Goal: Information Seeking & Learning: Learn about a topic

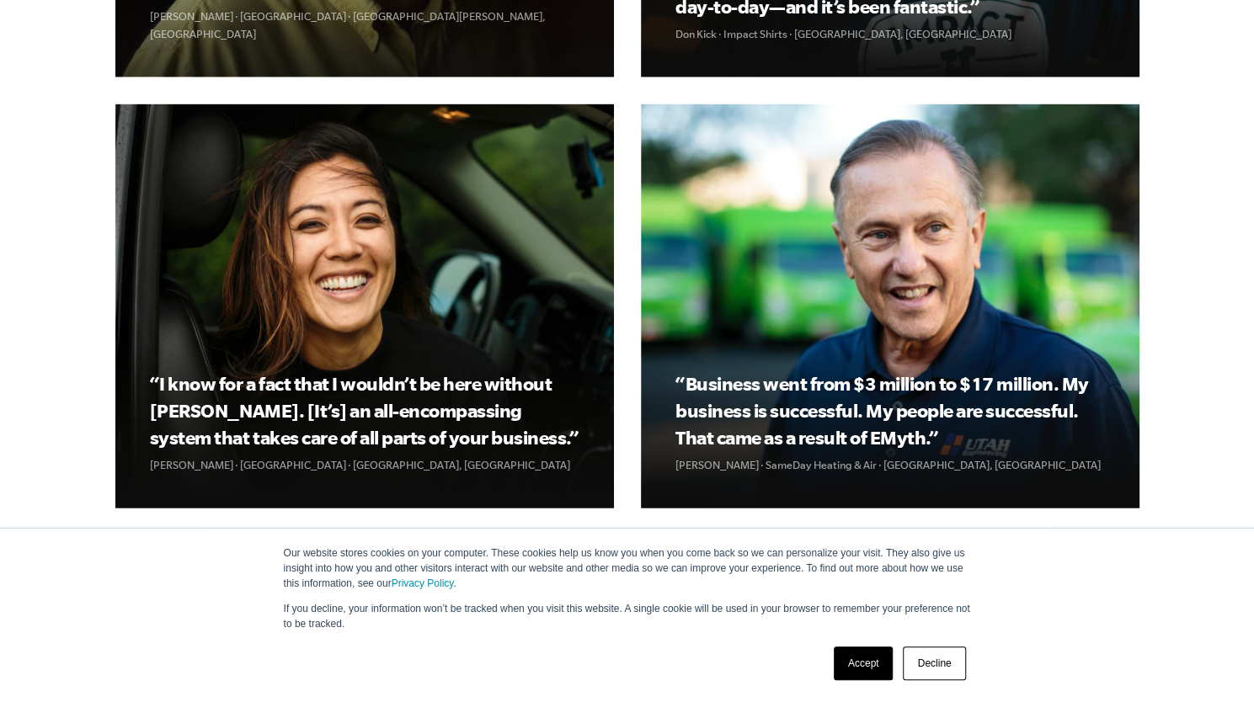
scroll to position [4006, 0]
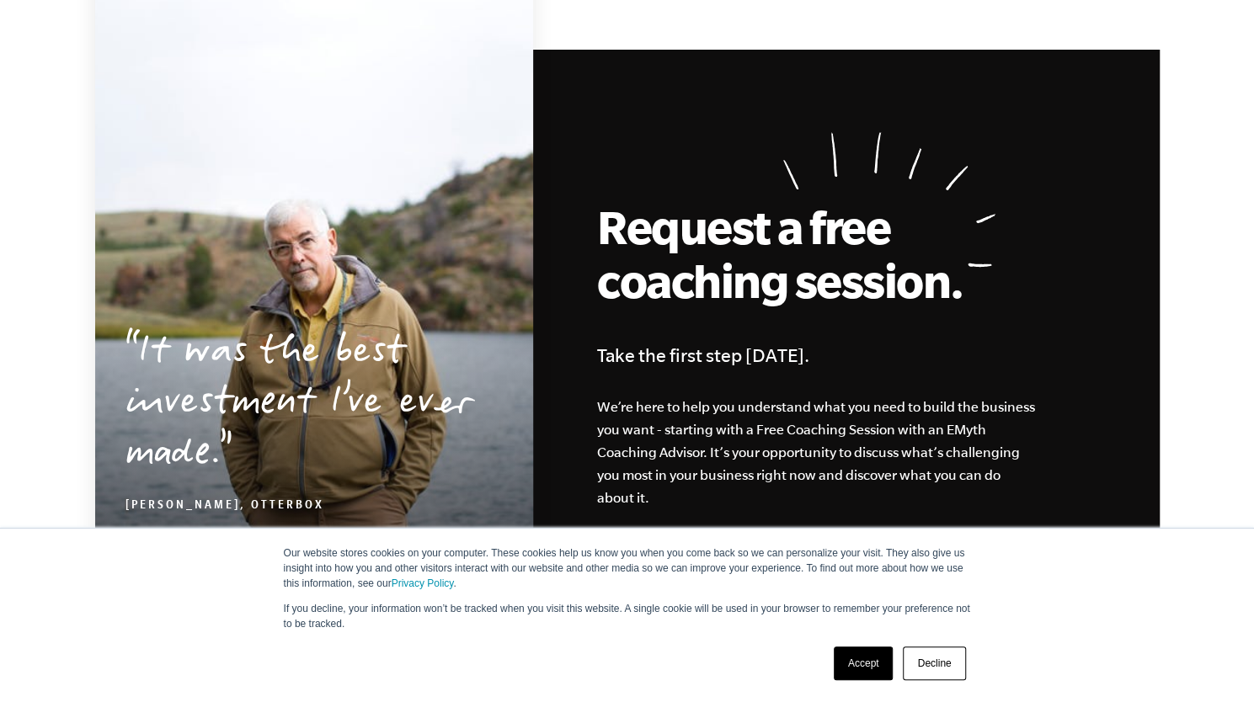
click at [867, 663] on link "Accept" at bounding box center [864, 664] width 60 height 34
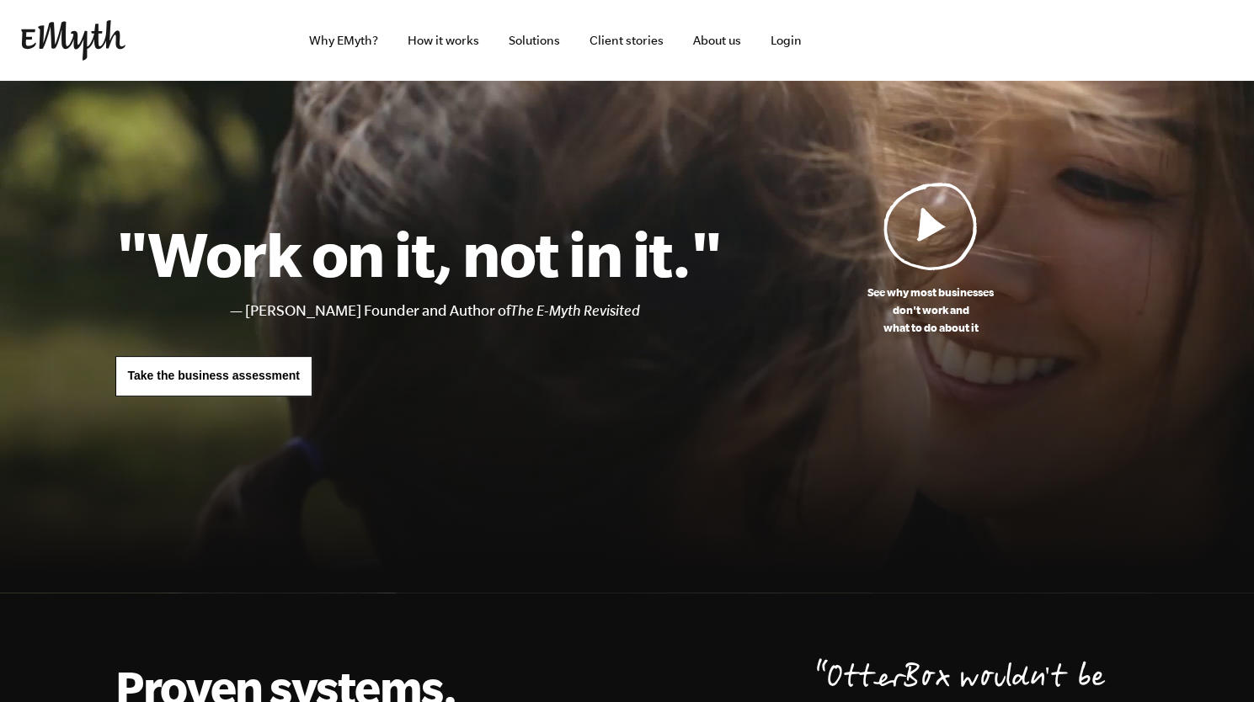
scroll to position [23, 0]
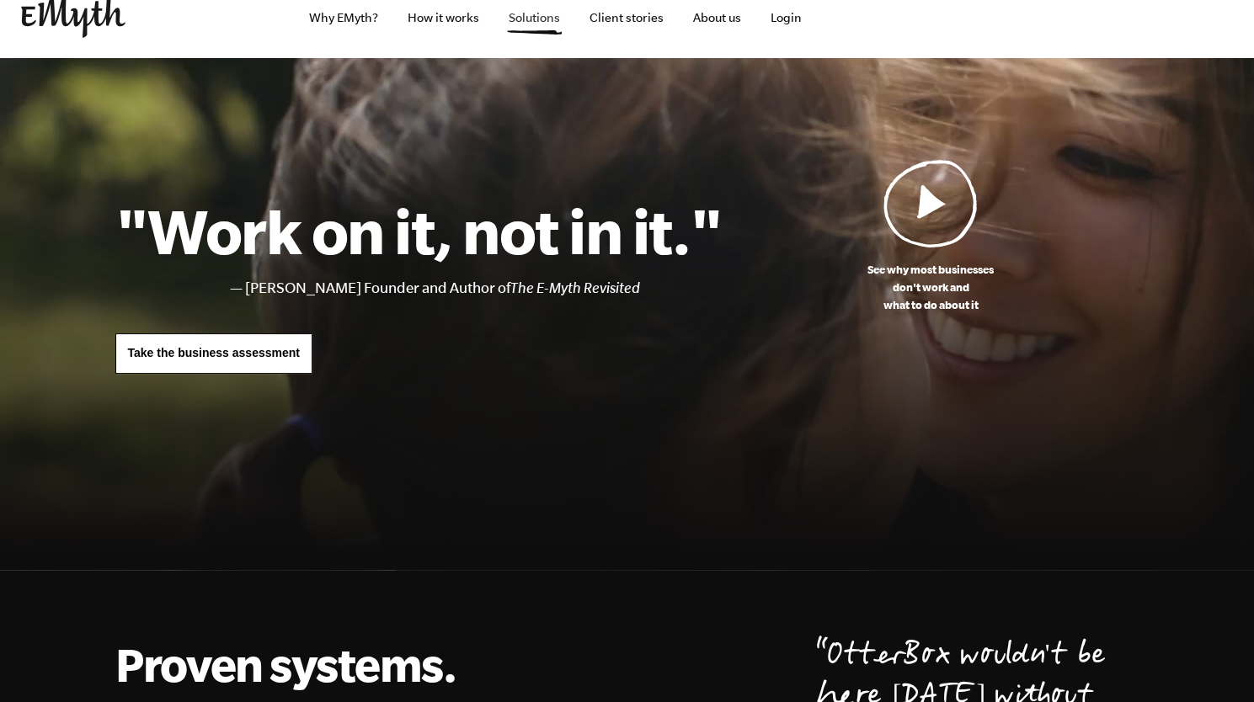
click at [530, 13] on link "Solutions" at bounding box center [534, 17] width 78 height 81
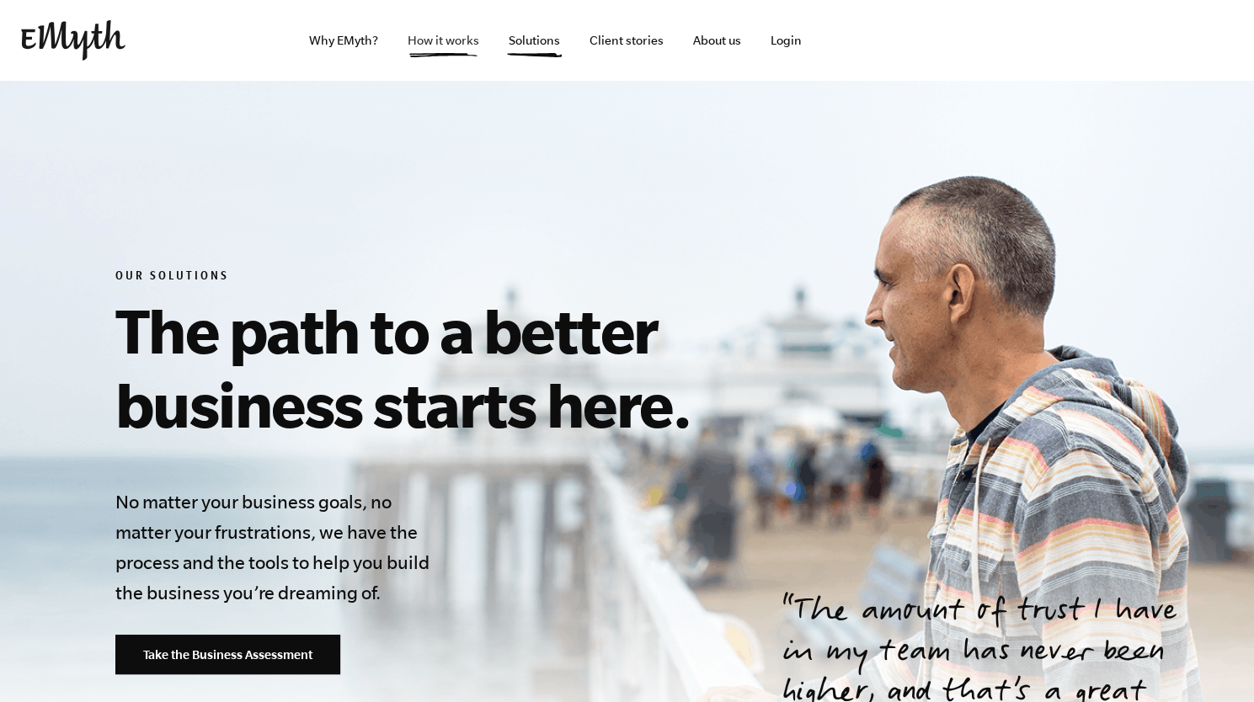
click at [451, 46] on link "How it works" at bounding box center [443, 40] width 99 height 81
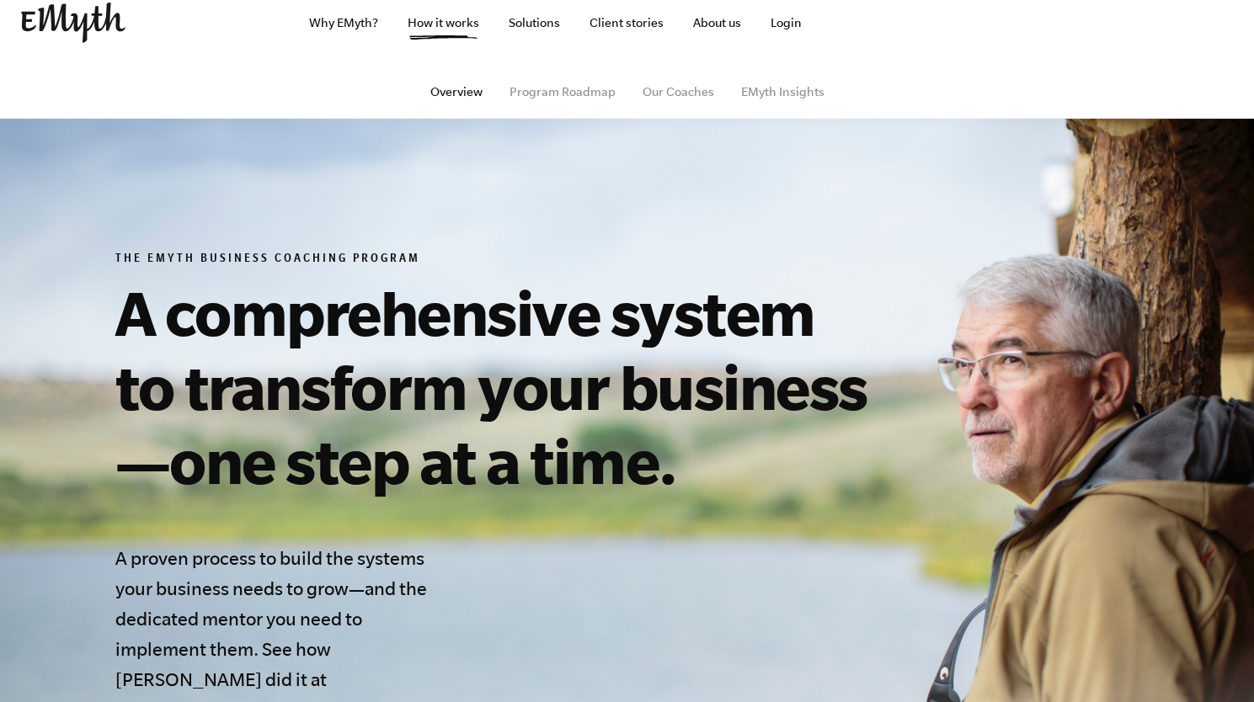
scroll to position [19, 0]
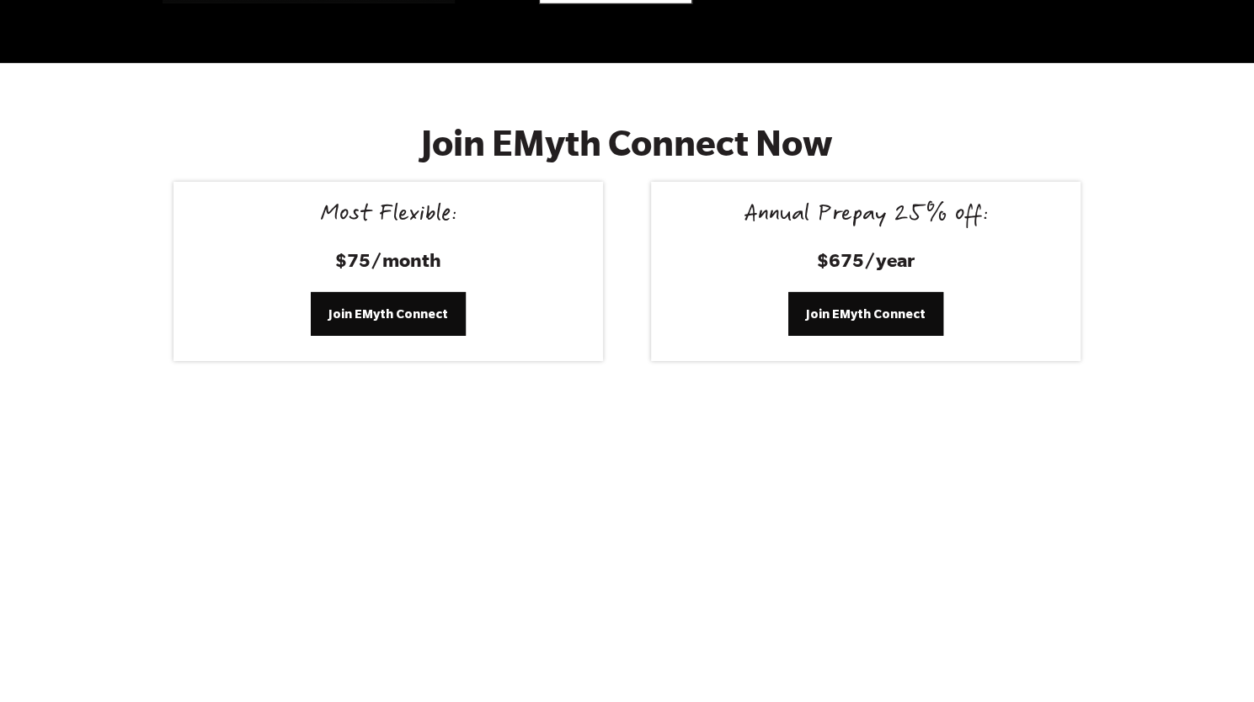
scroll to position [6823, 0]
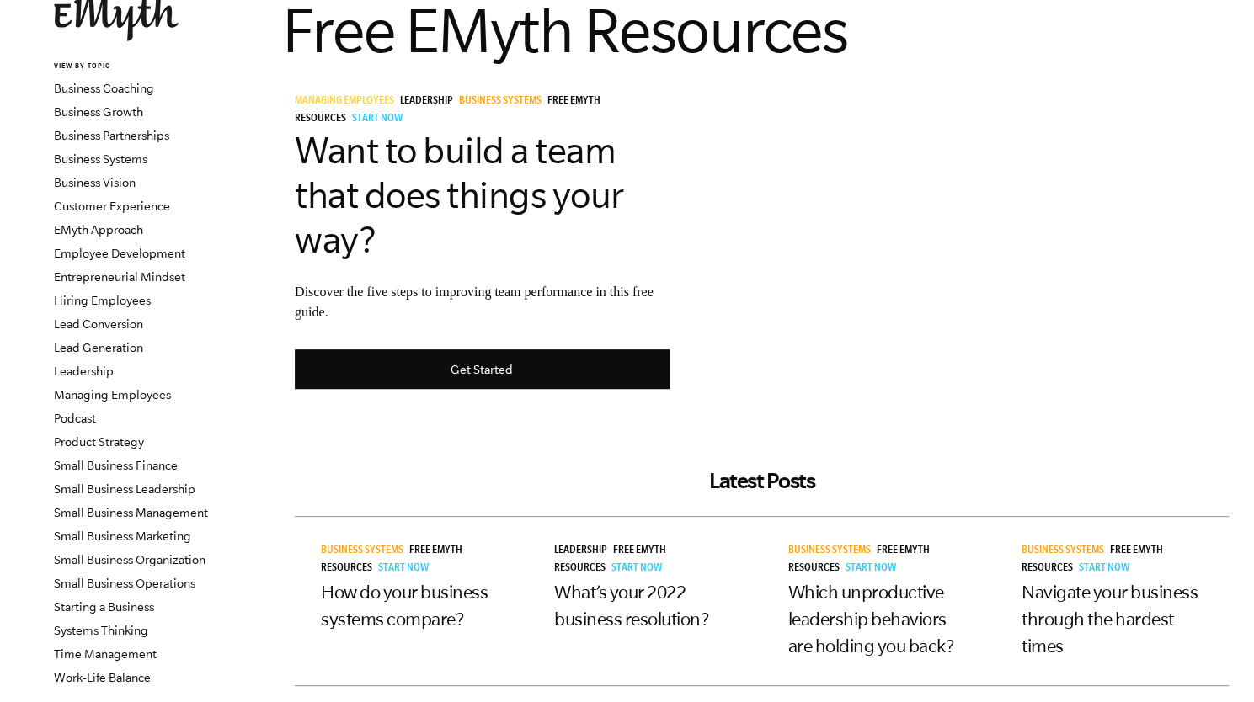
scroll to position [125, 0]
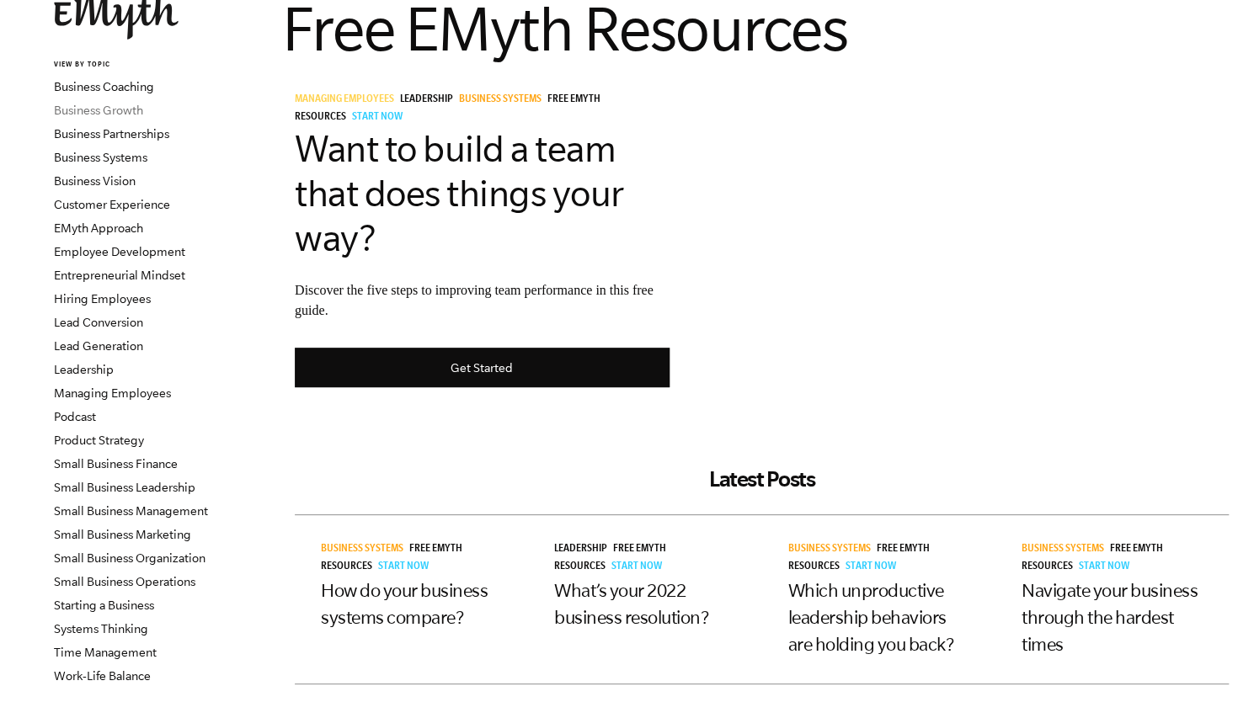
click at [124, 104] on link "Business Growth" at bounding box center [98, 110] width 89 height 13
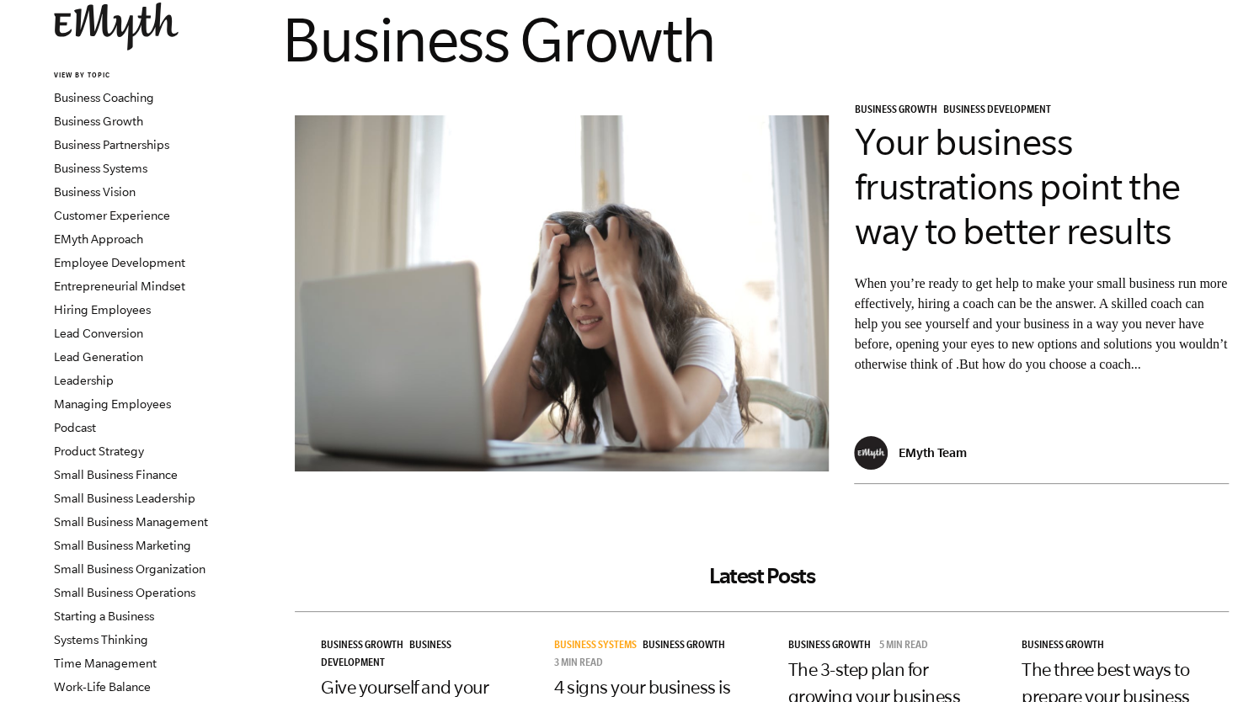
scroll to position [111, 0]
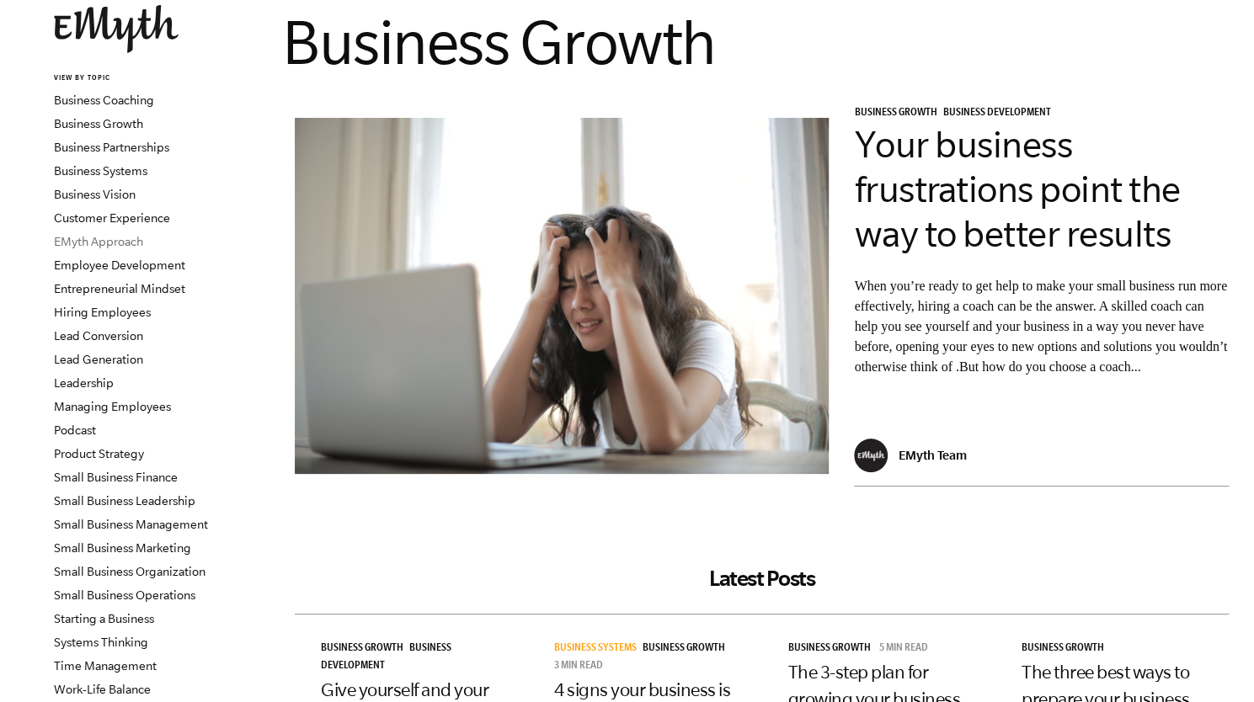
click at [84, 240] on link "EMyth Approach" at bounding box center [98, 241] width 89 height 13
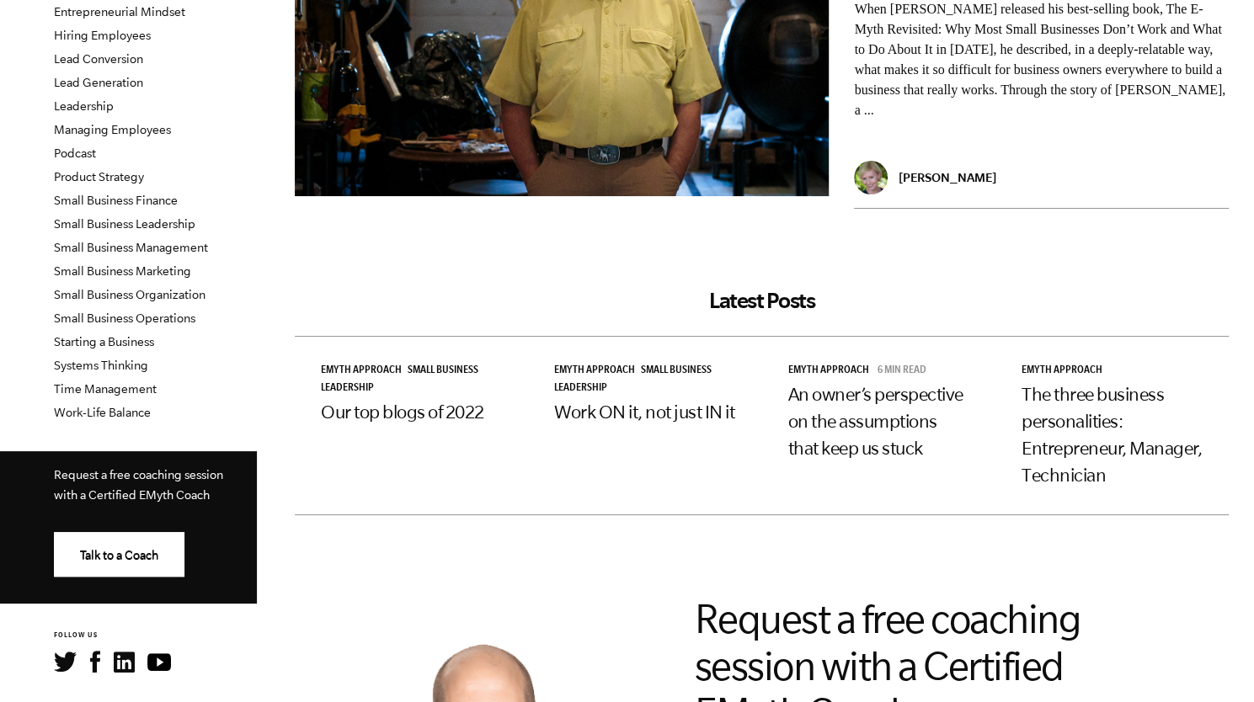
scroll to position [384, 0]
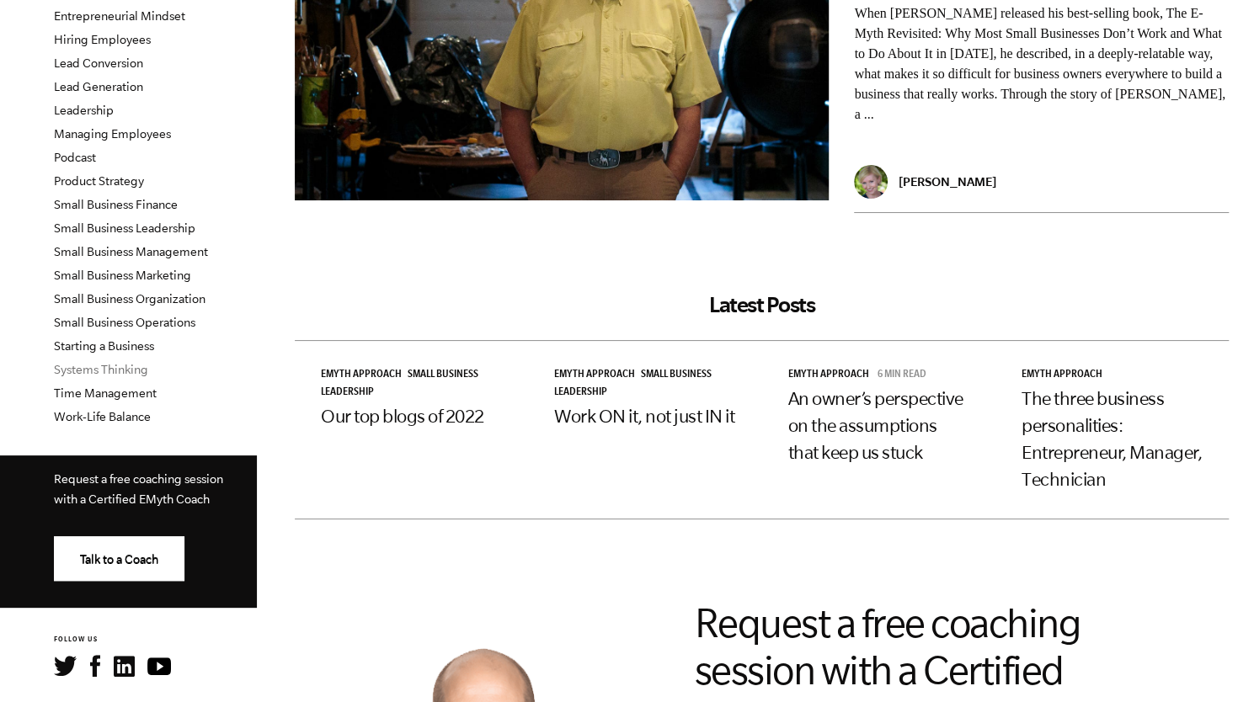
click at [115, 369] on link "Systems Thinking" at bounding box center [101, 369] width 94 height 13
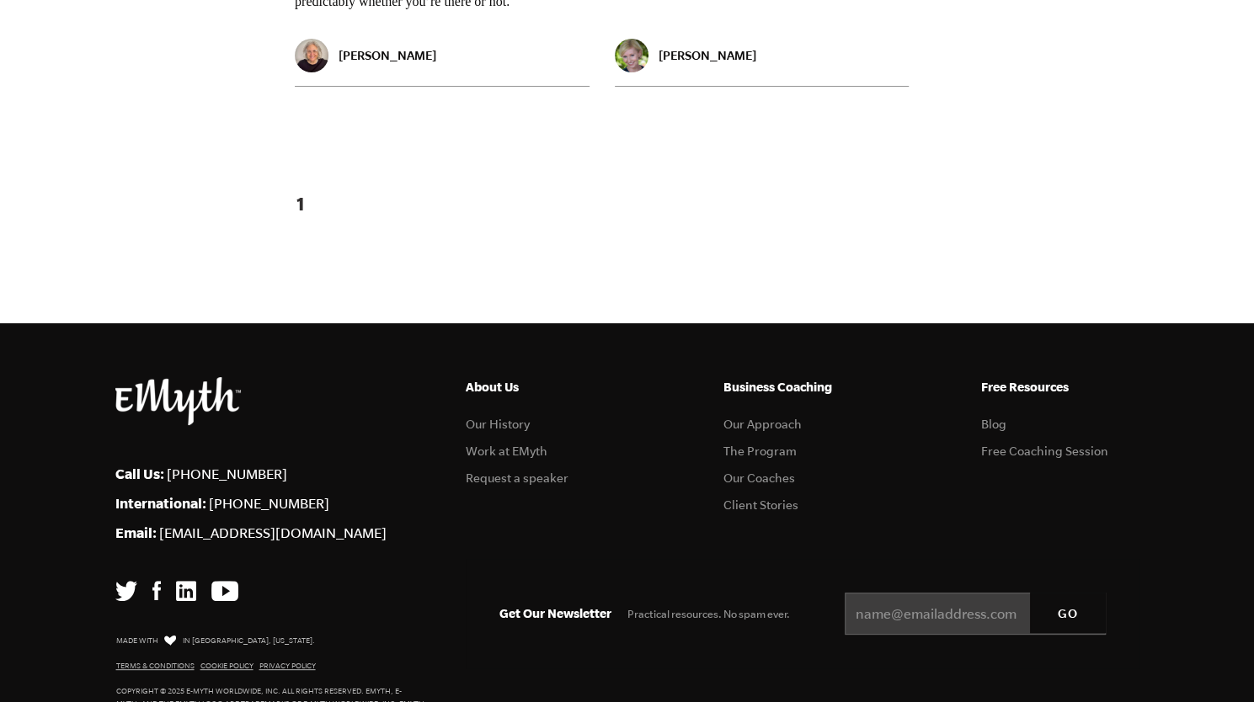
scroll to position [2630, 0]
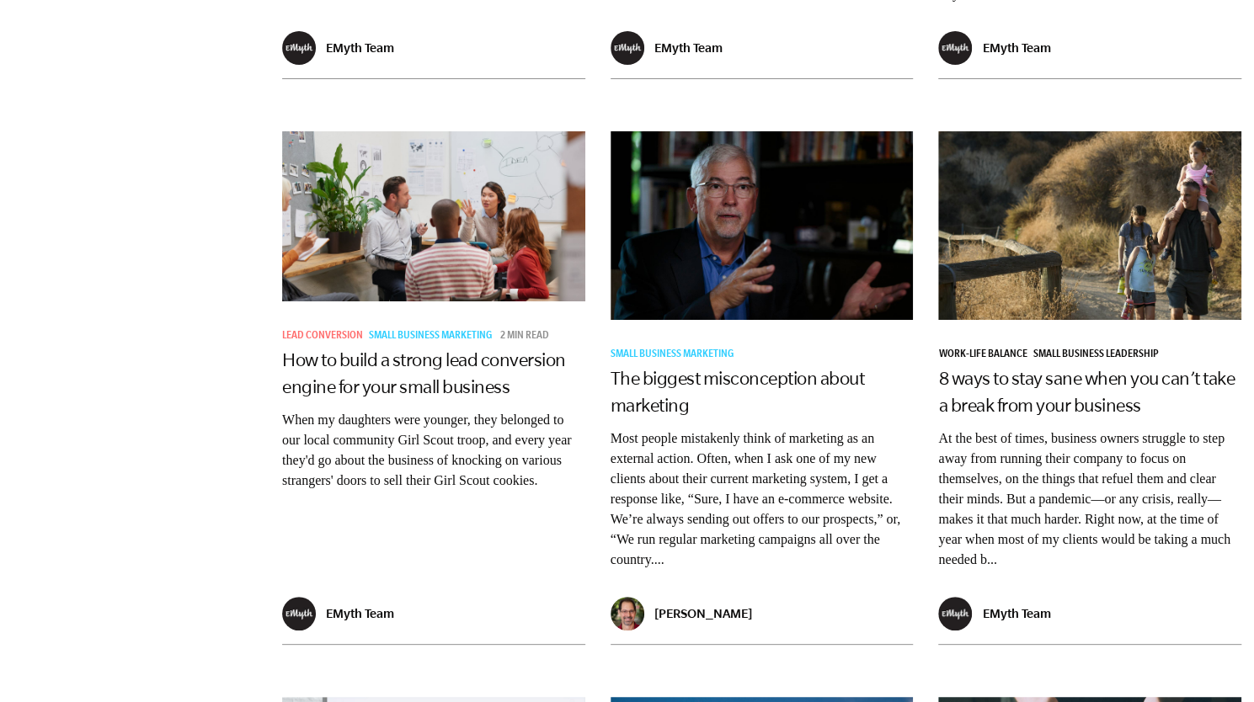
scroll to position [2499, 0]
